Goal: Task Accomplishment & Management: Manage account settings

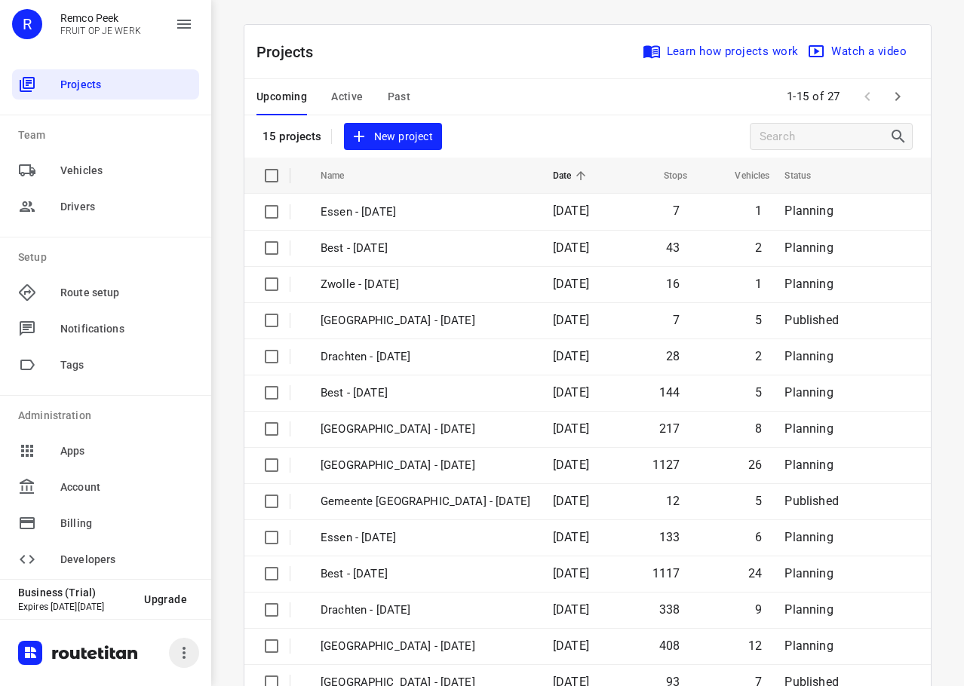
click at [188, 654] on icon "button" at bounding box center [184, 653] width 18 height 18
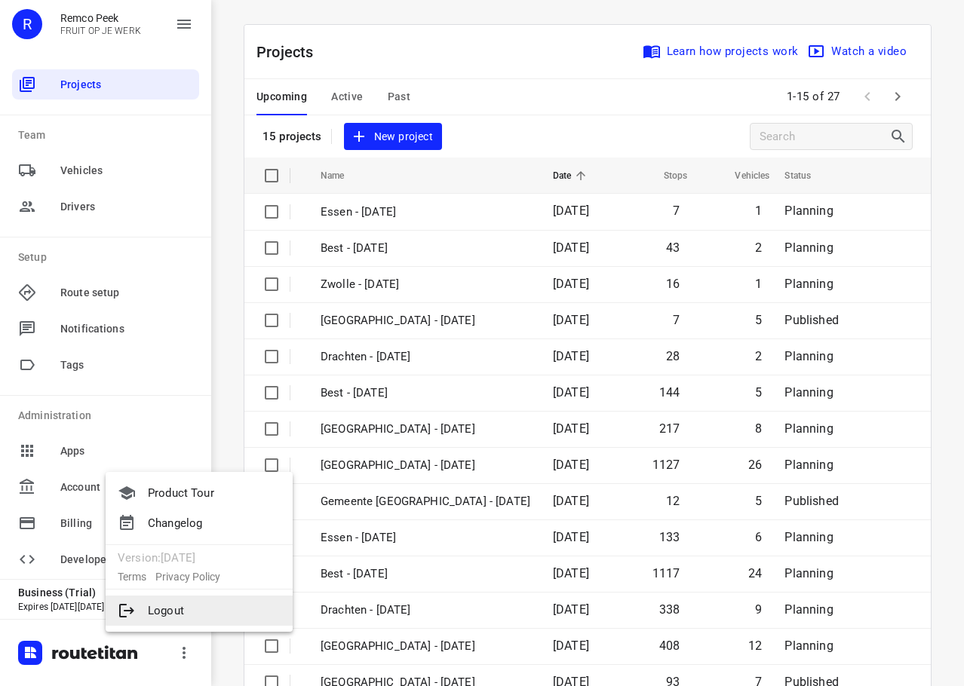
click at [164, 619] on li "Logout" at bounding box center [199, 611] width 187 height 30
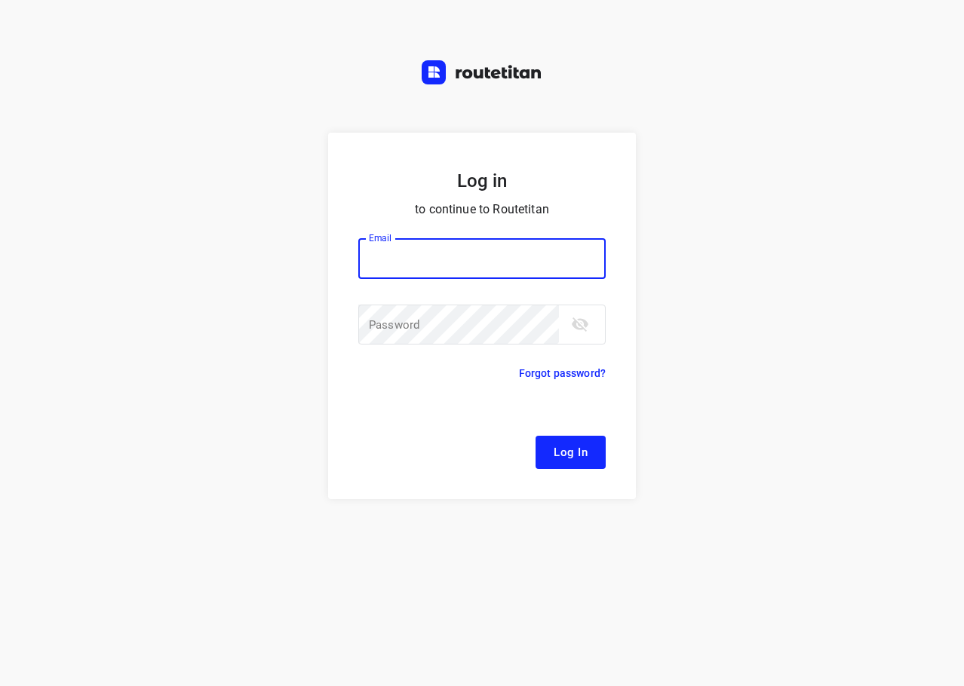
type input "remco@fruitopjewerk.nl"
click at [584, 320] on icon "toggle password visibility" at bounding box center [580, 324] width 18 height 18
click at [556, 444] on span "Log In" at bounding box center [570, 453] width 34 height 20
